Goal: Use online tool/utility: Utilize a website feature to perform a specific function

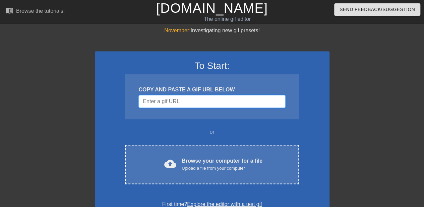
click at [205, 101] on input "Username" at bounding box center [211, 101] width 147 height 13
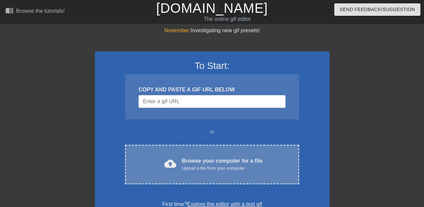
click at [209, 160] on div "Browse your computer for a file Upload a file from your computer" at bounding box center [222, 164] width 81 height 15
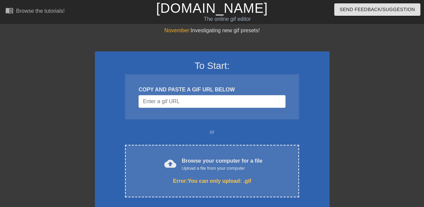
scroll to position [90, 0]
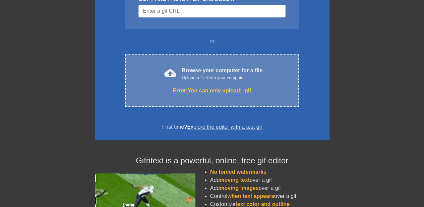
click at [223, 75] on div "Upload a file from your computer" at bounding box center [222, 77] width 81 height 7
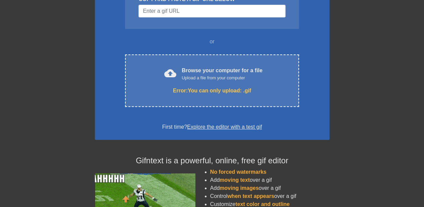
scroll to position [0, 0]
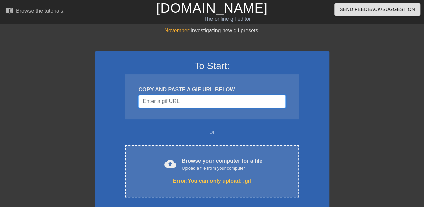
click at [178, 106] on input "Username" at bounding box center [211, 101] width 147 height 13
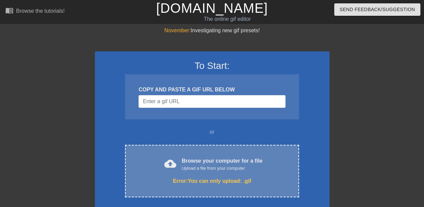
click at [183, 173] on div "cloud_upload Browse your computer for a file Upload a file from your computer E…" at bounding box center [212, 170] width 174 height 52
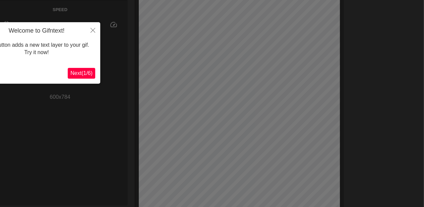
scroll to position [38, 1]
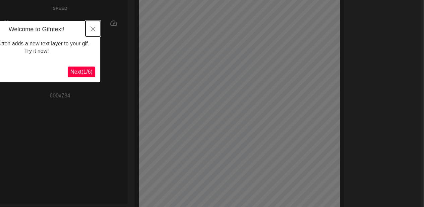
click at [93, 28] on icon "Close" at bounding box center [93, 28] width 5 height 5
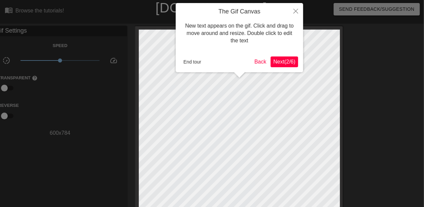
scroll to position [0, 1]
click at [293, 15] on button "Close" at bounding box center [295, 10] width 15 height 15
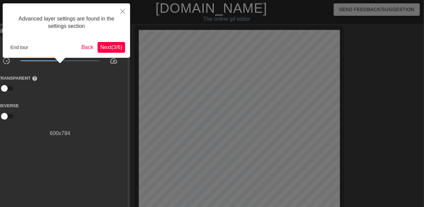
scroll to position [16, 1]
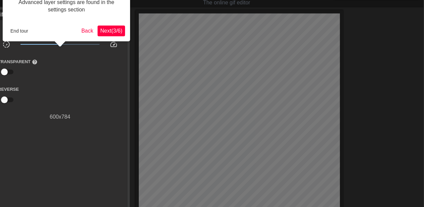
click at [111, 29] on span "Next ( 3 / 6 )" at bounding box center [111, 31] width 22 height 6
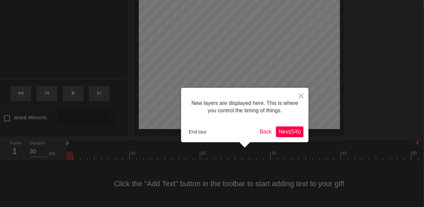
click at [292, 128] on span "Next ( 5 / 6 )" at bounding box center [290, 131] width 22 height 6
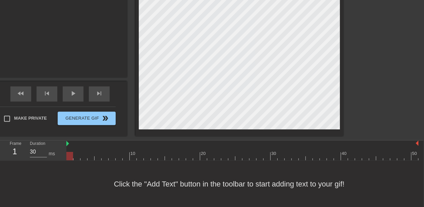
scroll to position [0, 1]
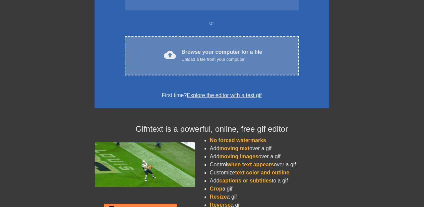
scroll to position [67, 0]
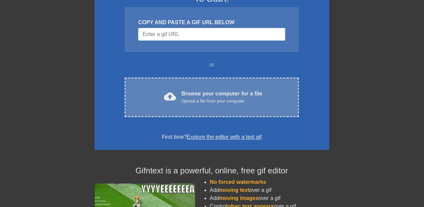
click at [215, 106] on div "cloud_upload Browse your computer for a file Upload a file from your computer C…" at bounding box center [212, 96] width 174 height 39
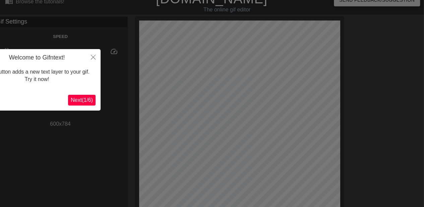
scroll to position [10, 0]
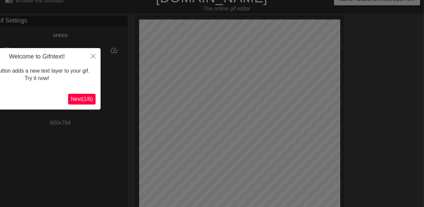
click at [82, 98] on span "Next ( 1 / 6 )" at bounding box center [82, 99] width 22 height 6
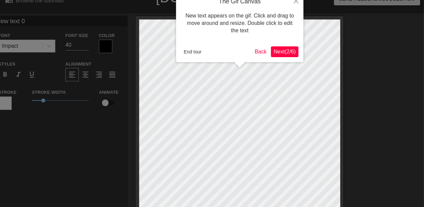
scroll to position [0, 0]
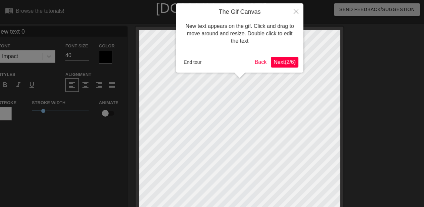
click at [282, 59] on span "Next ( 2 / 6 )" at bounding box center [285, 62] width 22 height 6
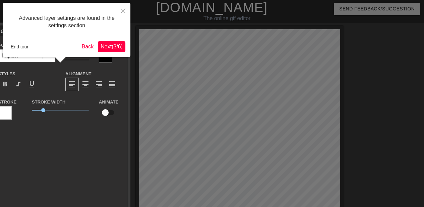
scroll to position [0, 0]
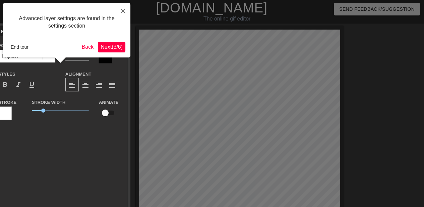
click at [113, 45] on span "Next ( 3 / 6 )" at bounding box center [112, 47] width 22 height 6
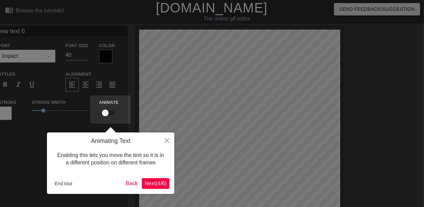
scroll to position [0, 0]
click at [156, 185] on span "Next ( 4 / 6 )" at bounding box center [155, 183] width 22 height 6
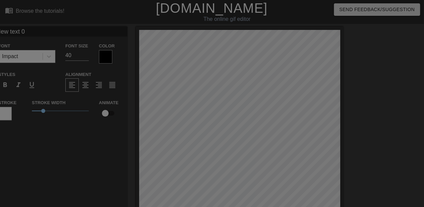
scroll to position [138, 0]
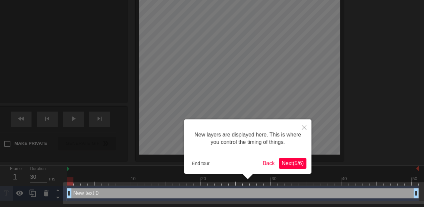
click at [297, 163] on span "Next ( 5 / 6 )" at bounding box center [293, 163] width 22 height 6
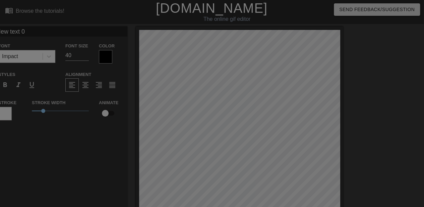
scroll to position [136, 0]
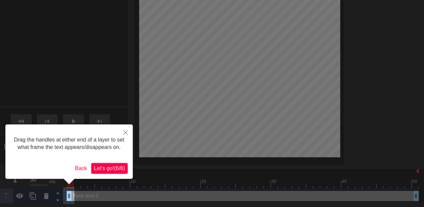
click at [109, 167] on span "Let's go! ( 6 / 6 )" at bounding box center [109, 168] width 31 height 6
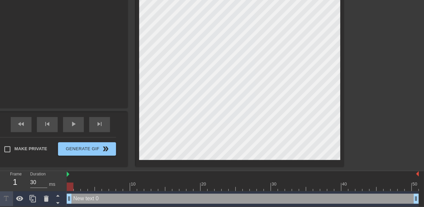
scroll to position [134, 0]
click at [46, 197] on icon at bounding box center [46, 198] width 5 height 6
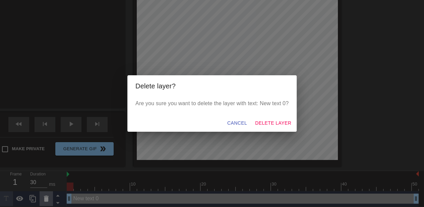
scroll to position [129, 0]
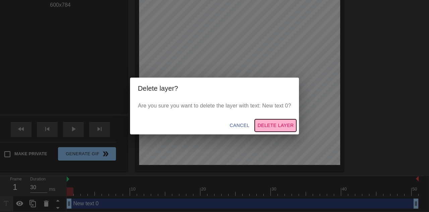
click at [263, 122] on span "Delete Layer" at bounding box center [275, 125] width 36 height 8
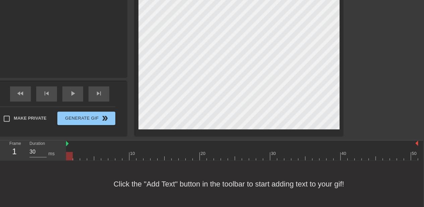
scroll to position [0, 1]
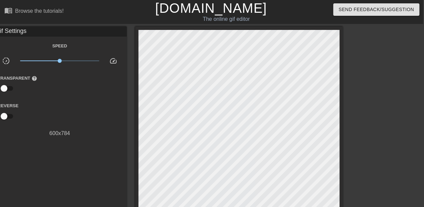
drag, startPoint x: 336, startPoint y: 141, endPoint x: 362, endPoint y: 103, distance: 46.3
click at [362, 103] on div at bounding box center [401, 126] width 101 height 201
